Goal: Check status: Check status

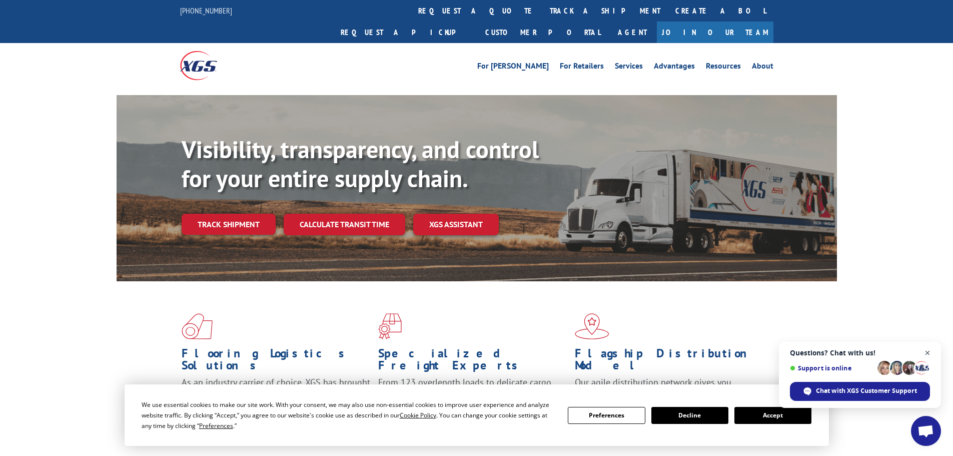
click at [928, 354] on span "Open chat" at bounding box center [928, 353] width 13 height 13
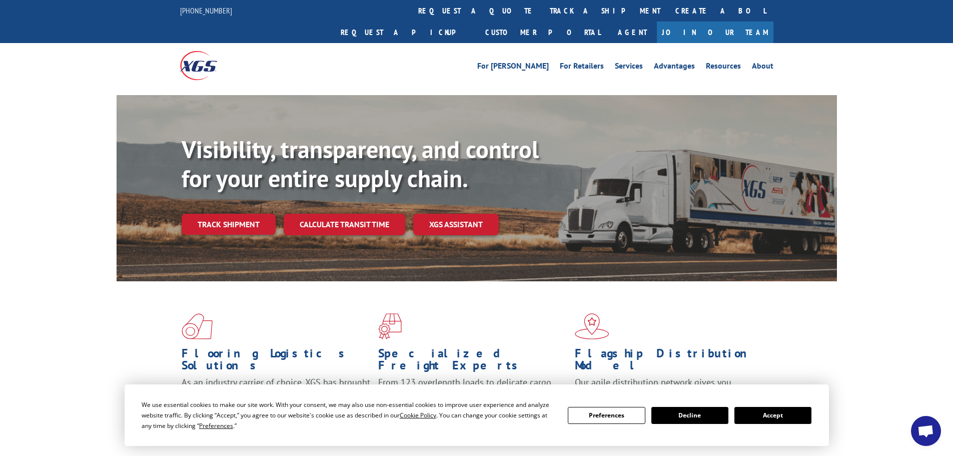
click at [763, 418] on button "Accept" at bounding box center [773, 415] width 77 height 17
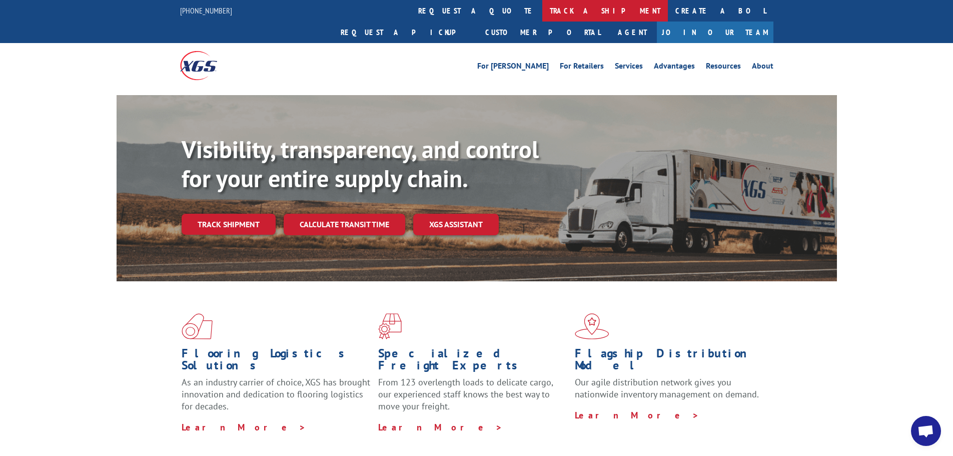
click at [542, 16] on link "track a shipment" at bounding box center [605, 11] width 126 height 22
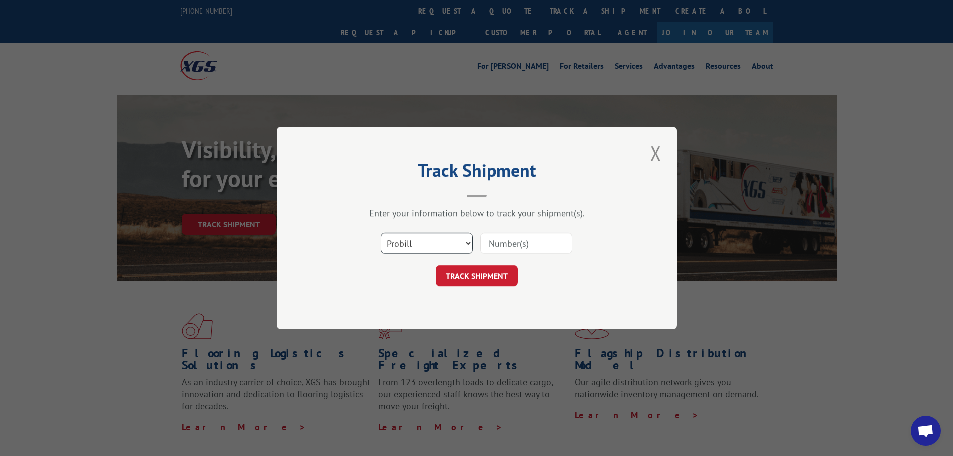
click at [424, 243] on select "Select category... Probill BOL PO" at bounding box center [427, 243] width 92 height 21
select select "bol"
click at [381, 233] on select "Select category... Probill BOL PO" at bounding box center [427, 243] width 92 height 21
click at [503, 244] on input at bounding box center [526, 243] width 92 height 21
paste input "418269"
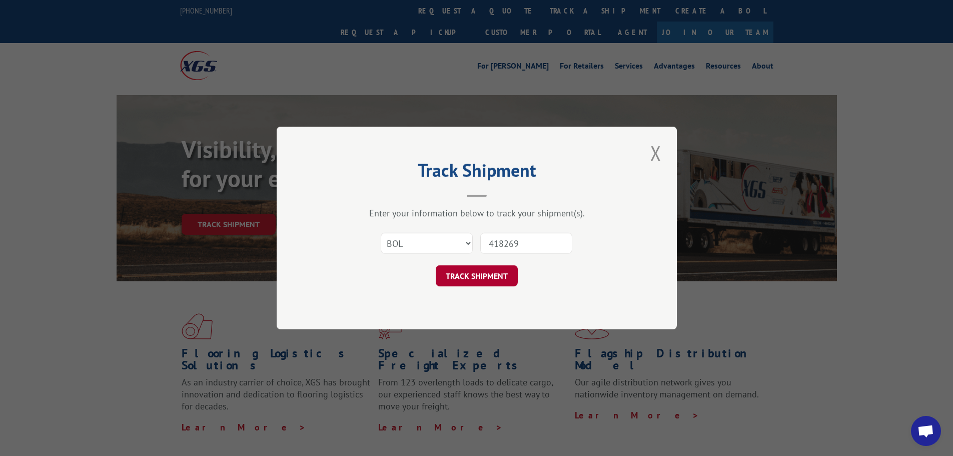
type input "418269"
click at [481, 277] on button "TRACK SHIPMENT" at bounding box center [477, 275] width 82 height 21
